Goal: Task Accomplishment & Management: Use online tool/utility

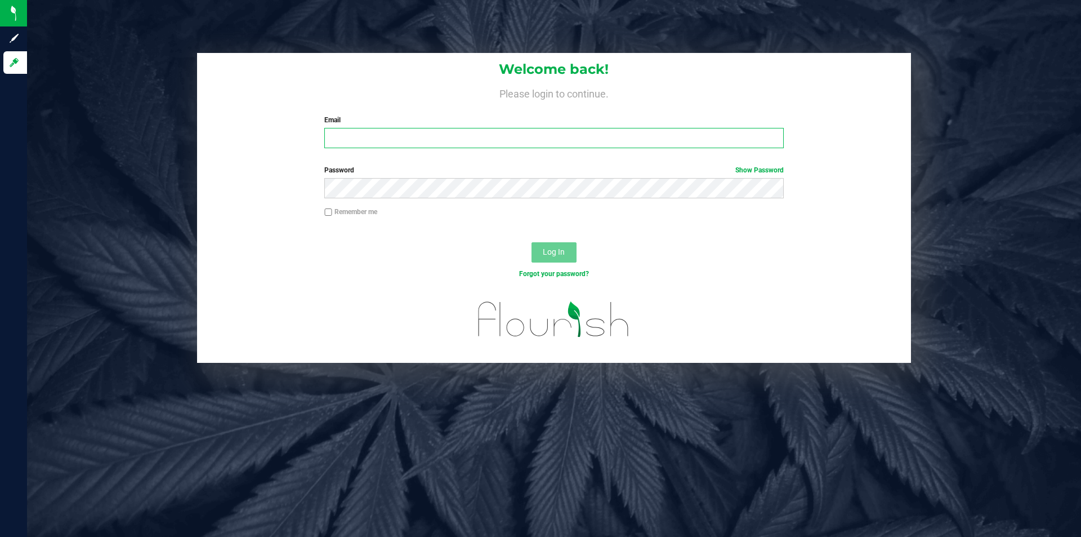
click at [466, 140] on input "Email" at bounding box center [553, 138] width 459 height 20
type input "[PERSON_NAME][EMAIL_ADDRESS][DOMAIN_NAME]"
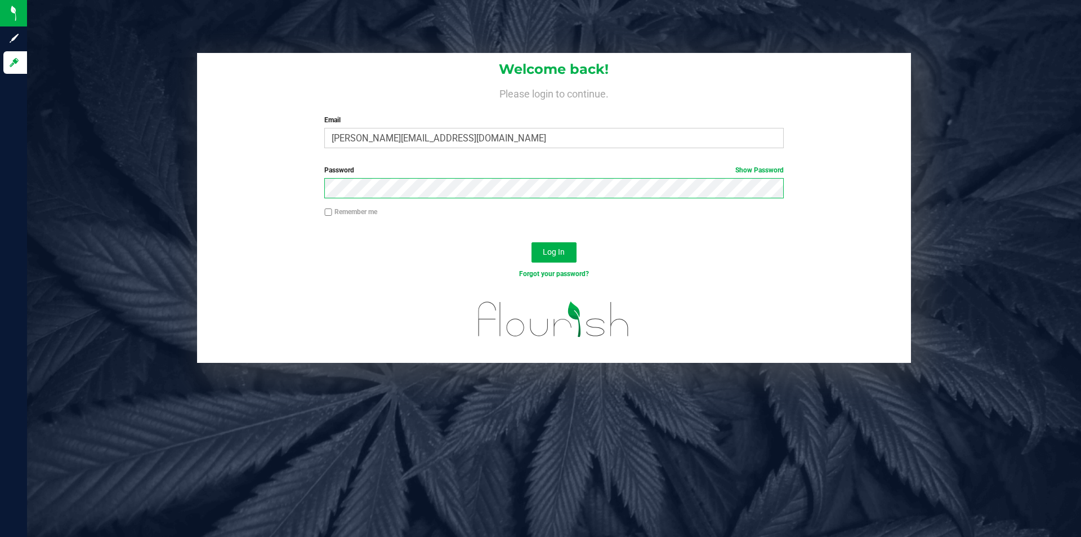
click at [532, 242] on button "Log In" at bounding box center [554, 252] width 45 height 20
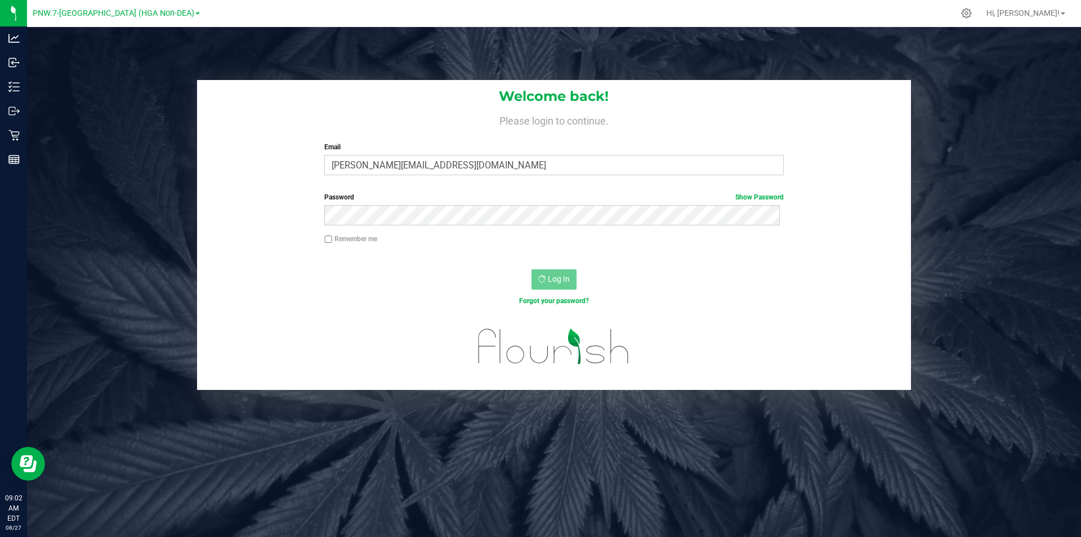
click at [195, 12] on span at bounding box center [197, 13] width 5 height 2
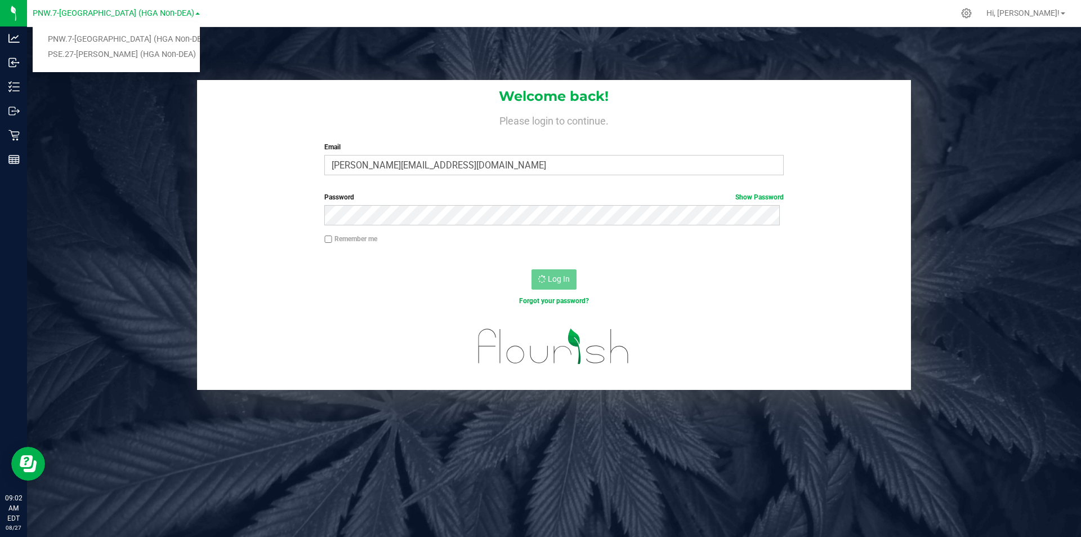
drag, startPoint x: 140, startPoint y: 56, endPoint x: 145, endPoint y: 56, distance: 5.7
click at [140, 56] on link "PSE.27-[PERSON_NAME] (HGA Non-DEA)" at bounding box center [116, 54] width 167 height 15
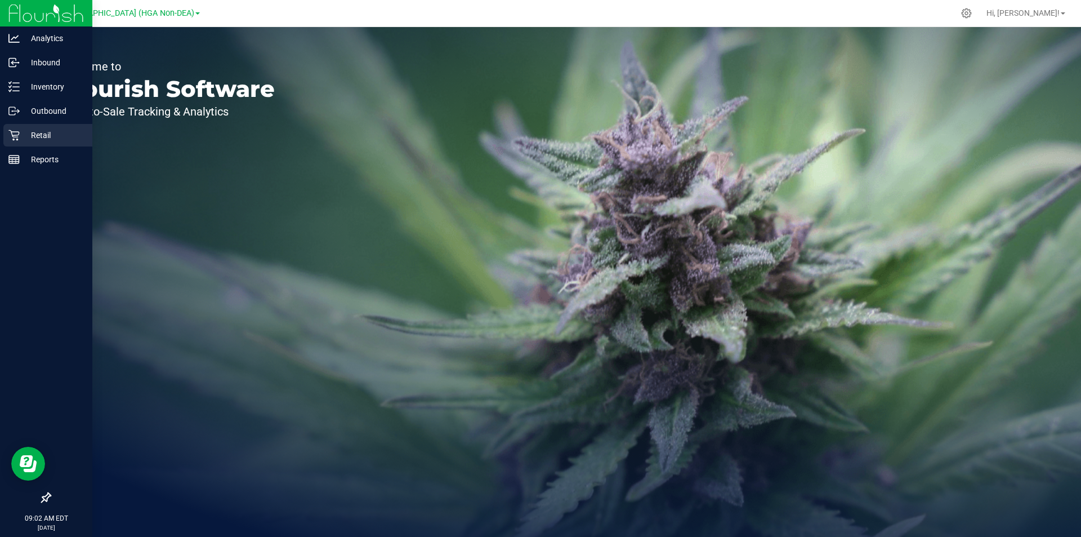
click at [13, 135] on icon at bounding box center [13, 135] width 11 height 11
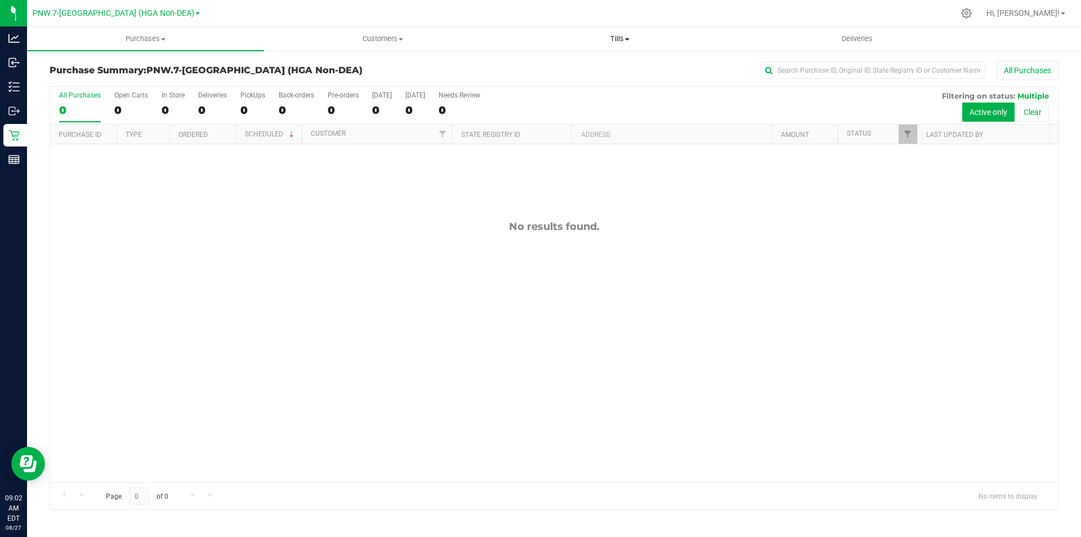
click at [612, 38] on span "Tills" at bounding box center [620, 39] width 236 height 10
click at [617, 65] on li "Manage tills" at bounding box center [619, 68] width 237 height 14
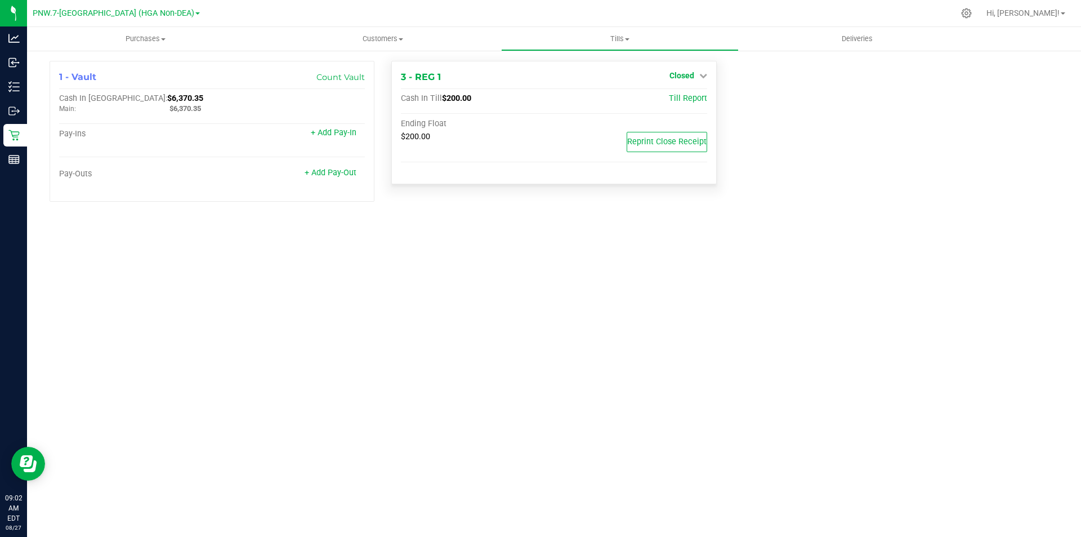
click at [678, 74] on span "Closed" at bounding box center [682, 75] width 25 height 9
click at [797, 112] on div "1 - Vault Count Vault Cash In Vault: $6,370.35 Main: $6,370.35 Pay-Ins + Add Pa…" at bounding box center [554, 136] width 1026 height 150
click at [158, 12] on span "PNW.7-[GEOGRAPHIC_DATA] (HGA Non-DEA)" at bounding box center [114, 13] width 162 height 10
click at [150, 58] on link "PSE.27-[PERSON_NAME] (HGA Non-DEA)" at bounding box center [116, 54] width 167 height 15
click at [681, 75] on span "Closed" at bounding box center [682, 75] width 25 height 9
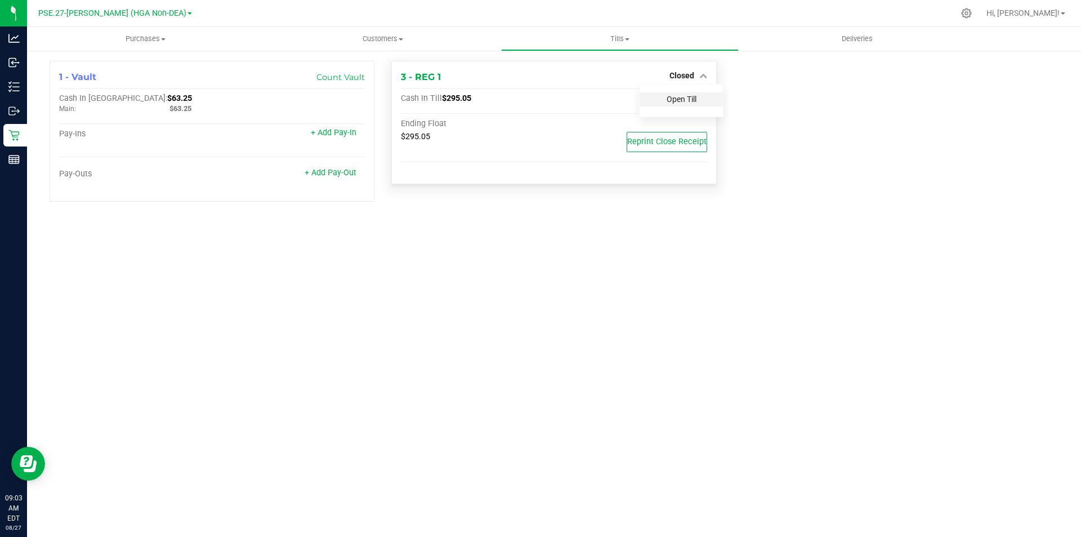
click at [680, 101] on link "Open Till" at bounding box center [682, 99] width 30 height 9
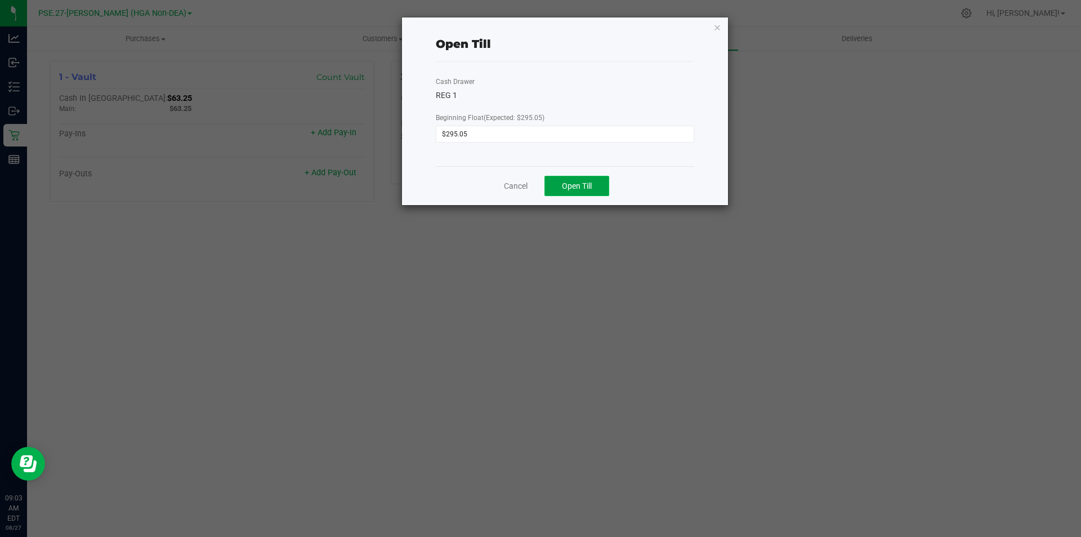
click at [581, 195] on button "Open Till" at bounding box center [577, 186] width 65 height 20
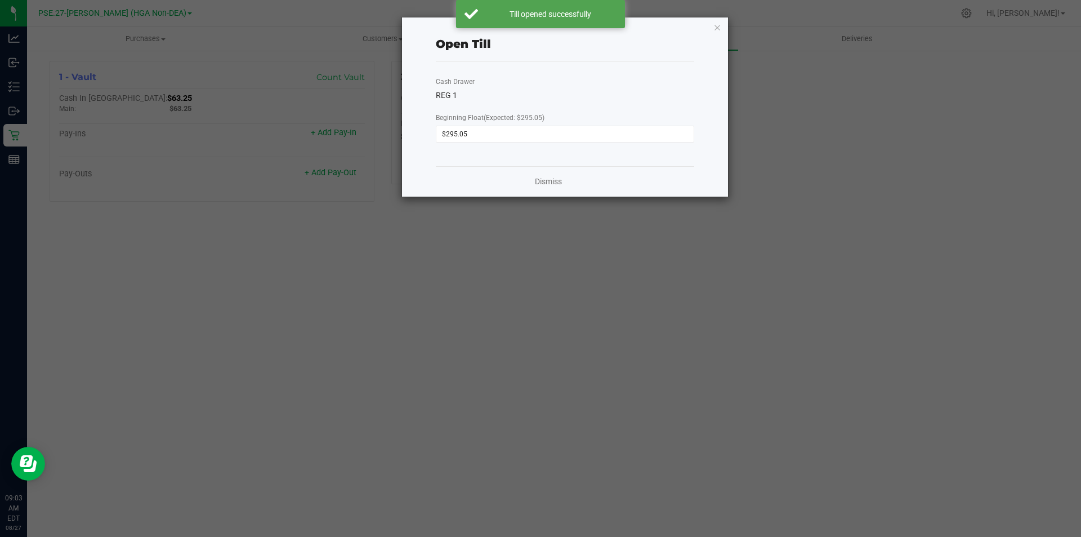
click at [344, 213] on ngb-modal-window "Open Till Cash Drawer REG 1 Beginning Float (Expected: $295.05) $295.05 Dismiss" at bounding box center [545, 268] width 1090 height 537
click at [541, 181] on link "Dismiss" at bounding box center [548, 182] width 27 height 12
